Goal: Information Seeking & Learning: Check status

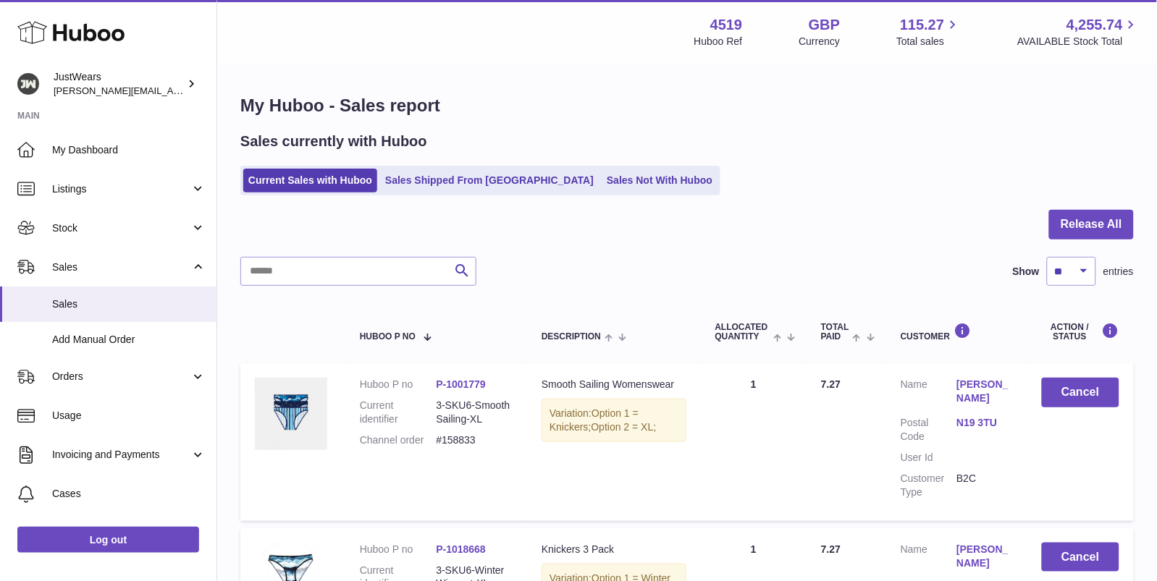
click at [74, 18] on icon at bounding box center [70, 32] width 107 height 29
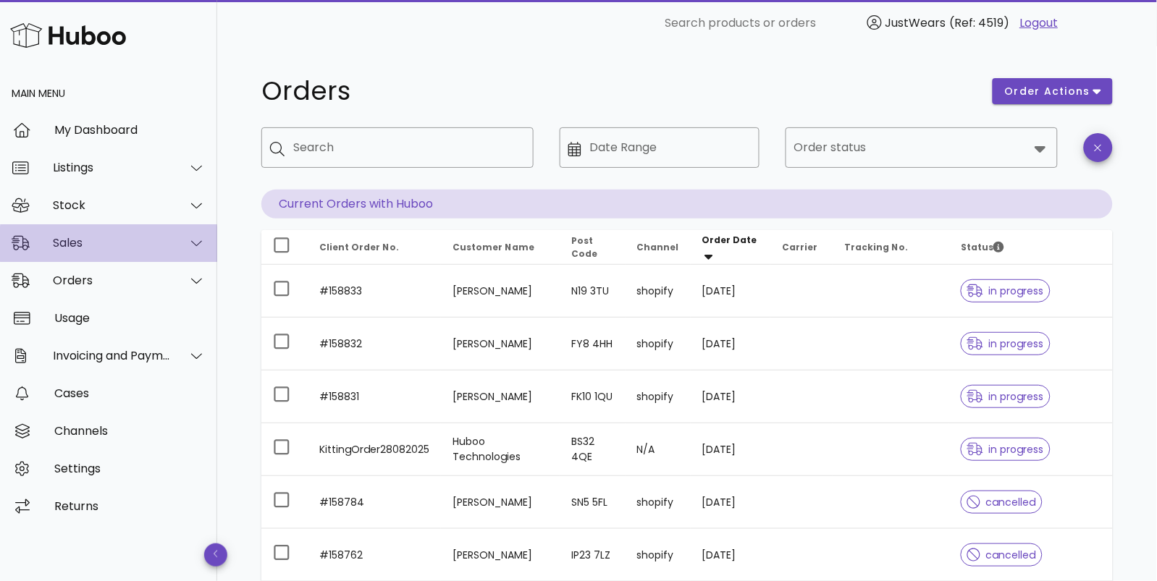
click at [128, 250] on div "Sales" at bounding box center [112, 243] width 118 height 14
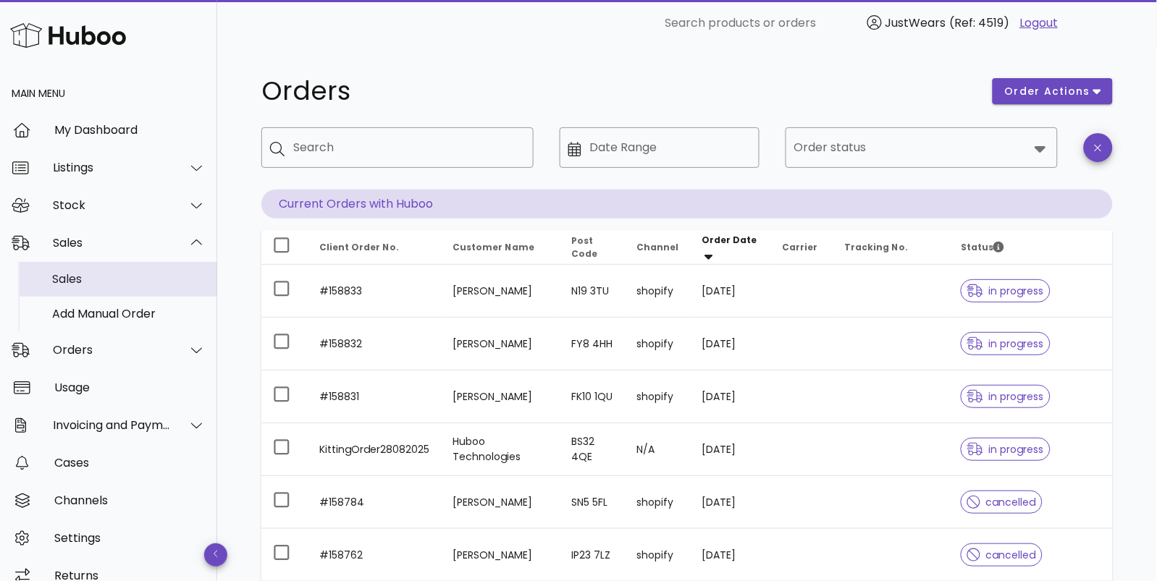
click at [131, 295] on div "Sales" at bounding box center [128, 278] width 153 height 31
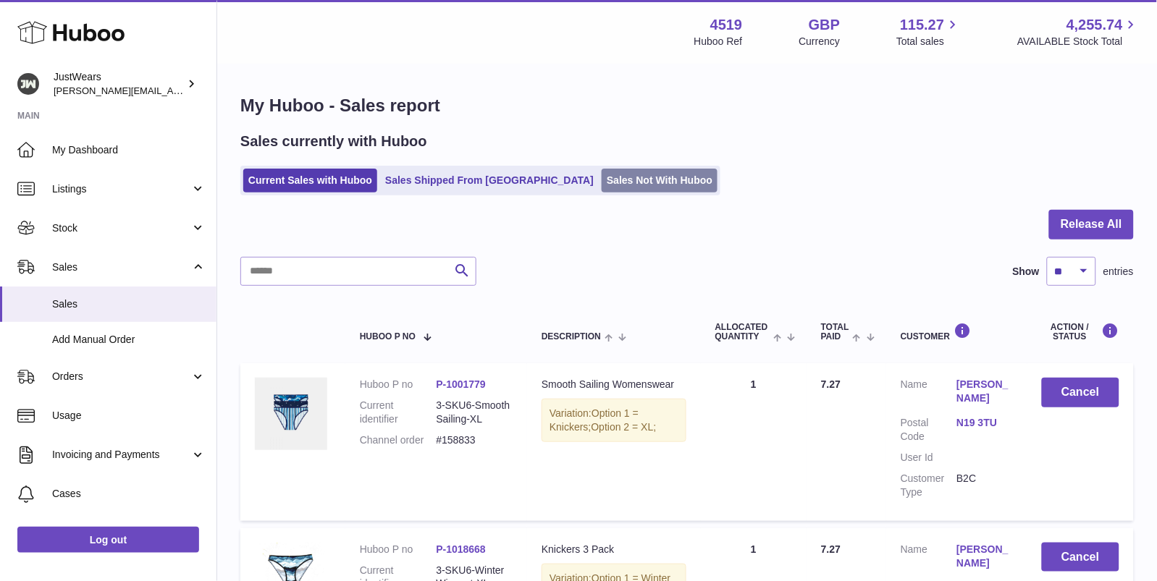
click at [601, 185] on link "Sales Not With Huboo" at bounding box center [659, 181] width 116 height 24
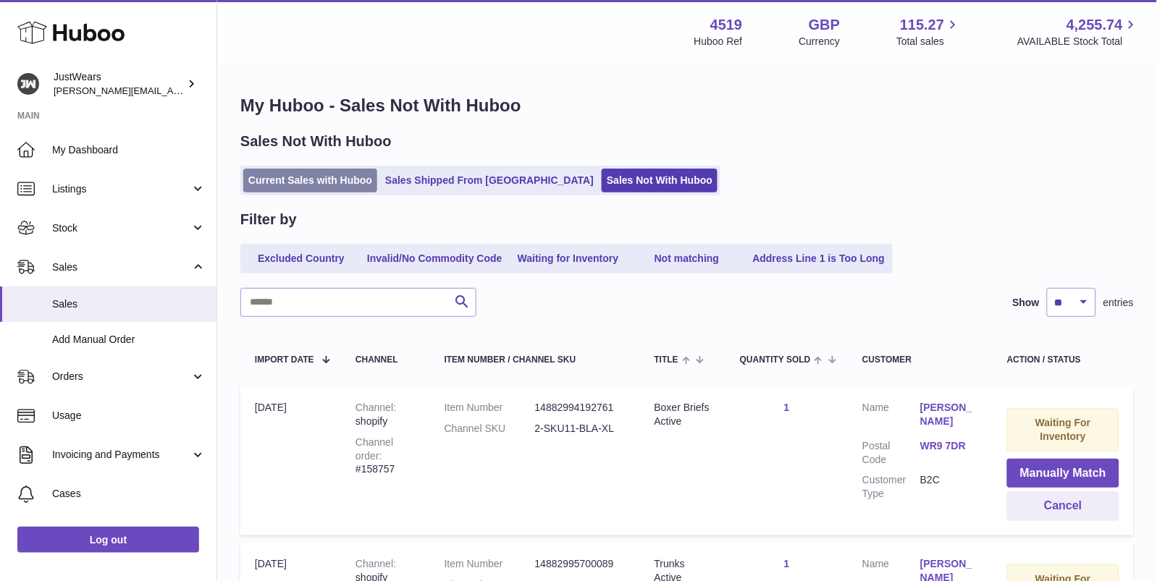
click at [312, 177] on link "Current Sales with Huboo" at bounding box center [310, 181] width 134 height 24
